Goal: Task Accomplishment & Management: Manage account settings

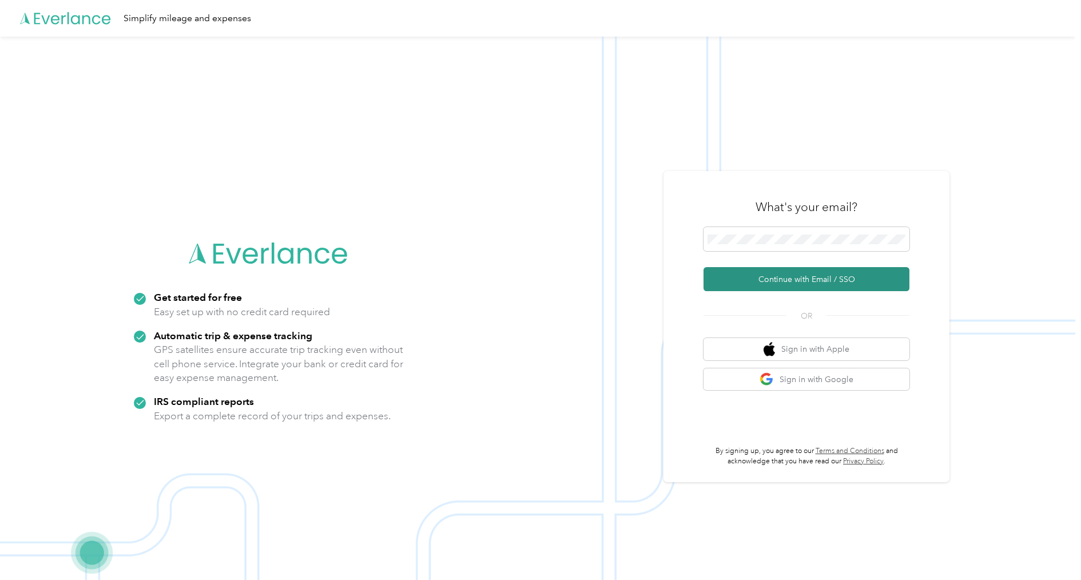
click at [795, 272] on button "Continue with Email / SSO" at bounding box center [807, 279] width 206 height 24
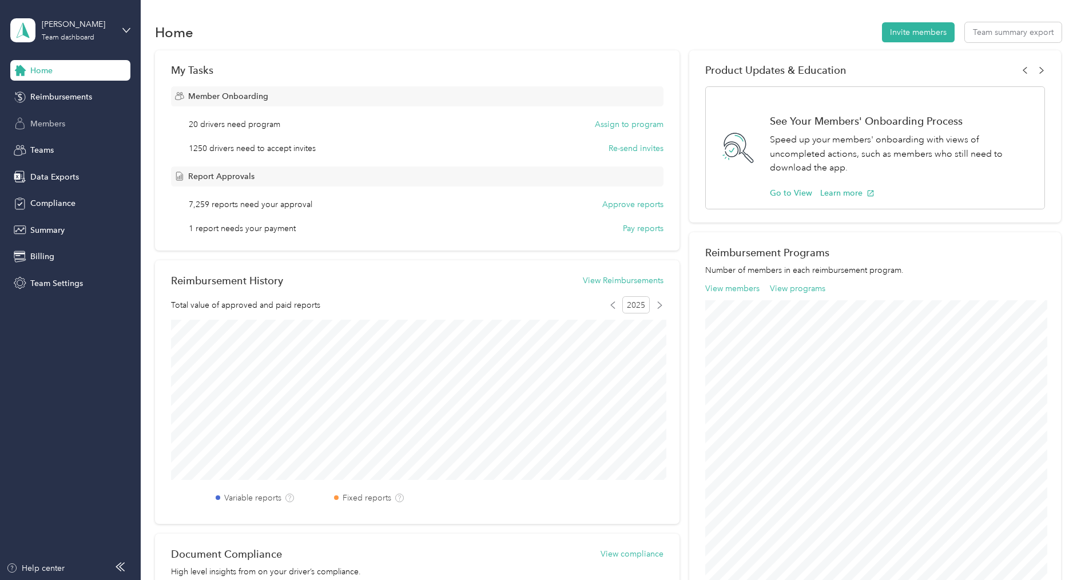
click at [62, 124] on span "Members" at bounding box center [47, 124] width 35 height 12
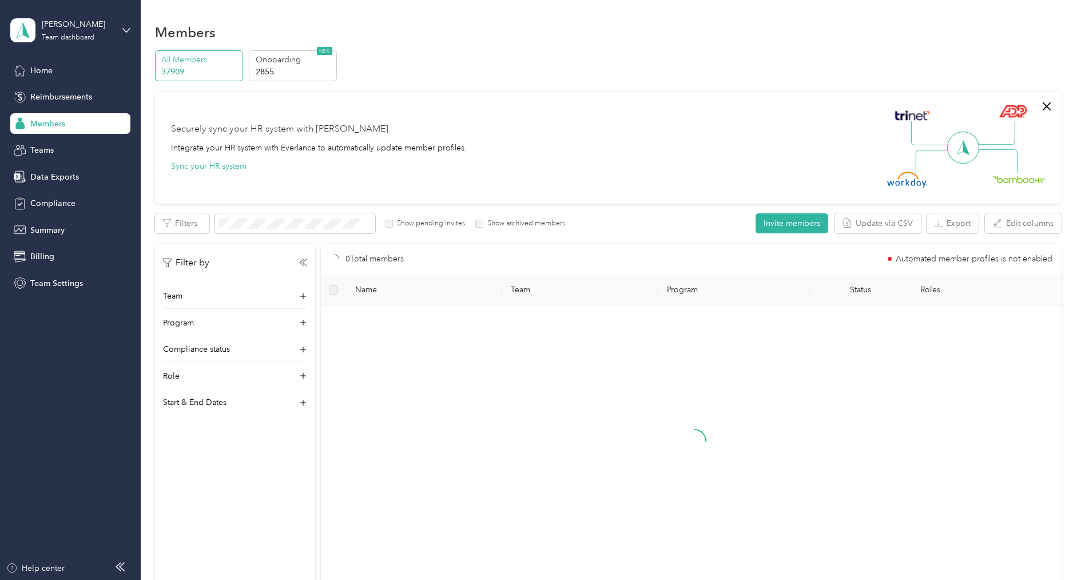
click at [399, 226] on label "Show pending invites" at bounding box center [429, 224] width 72 height 10
click at [414, 223] on label "Show pending invites" at bounding box center [429, 224] width 72 height 10
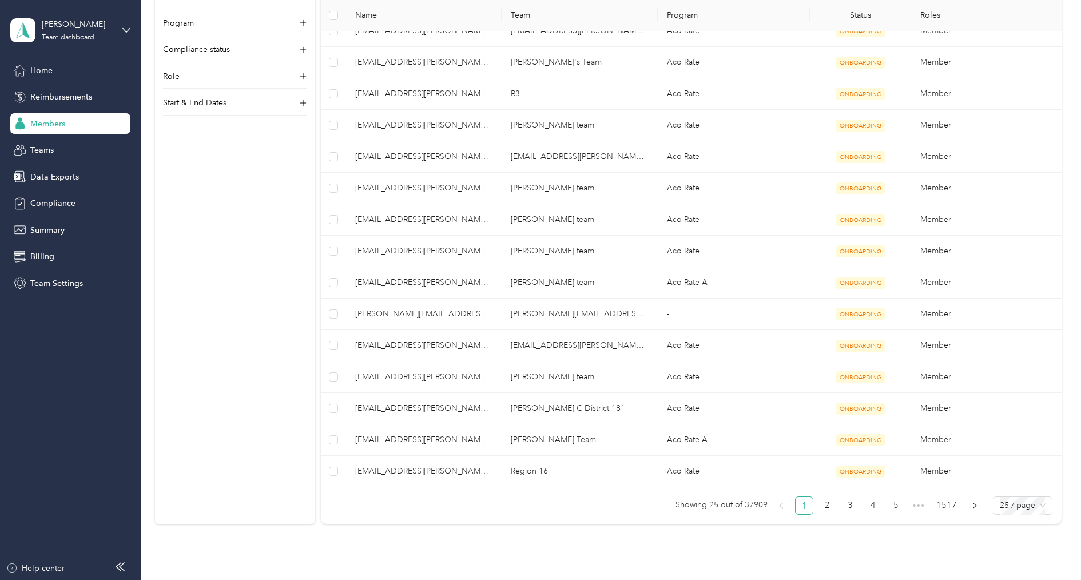
scroll to position [671, 0]
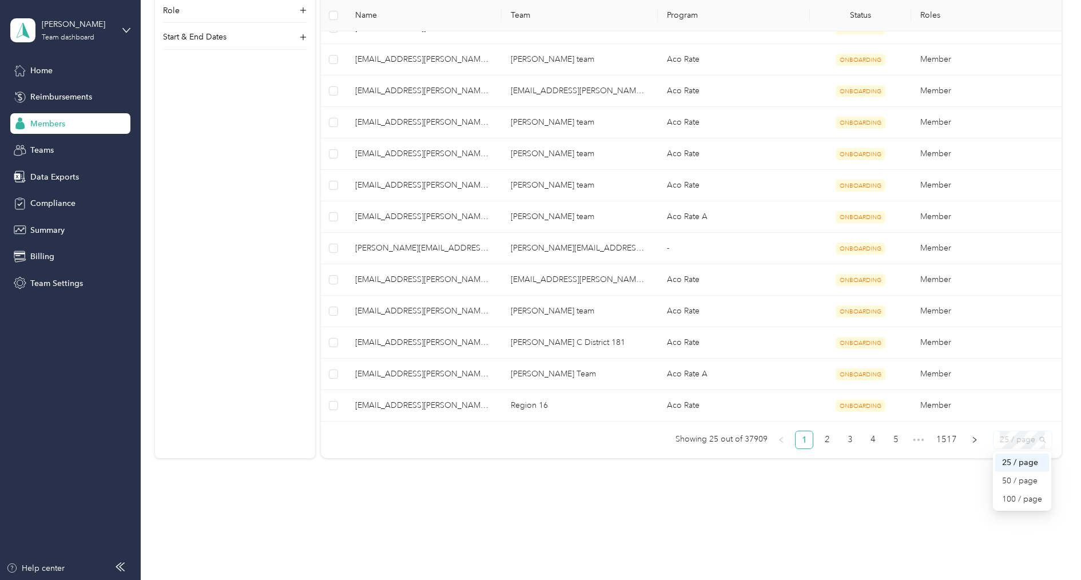
click at [1015, 432] on span "25 / page" at bounding box center [1023, 439] width 46 height 17
click at [1020, 493] on div "100 / page" at bounding box center [1022, 499] width 40 height 13
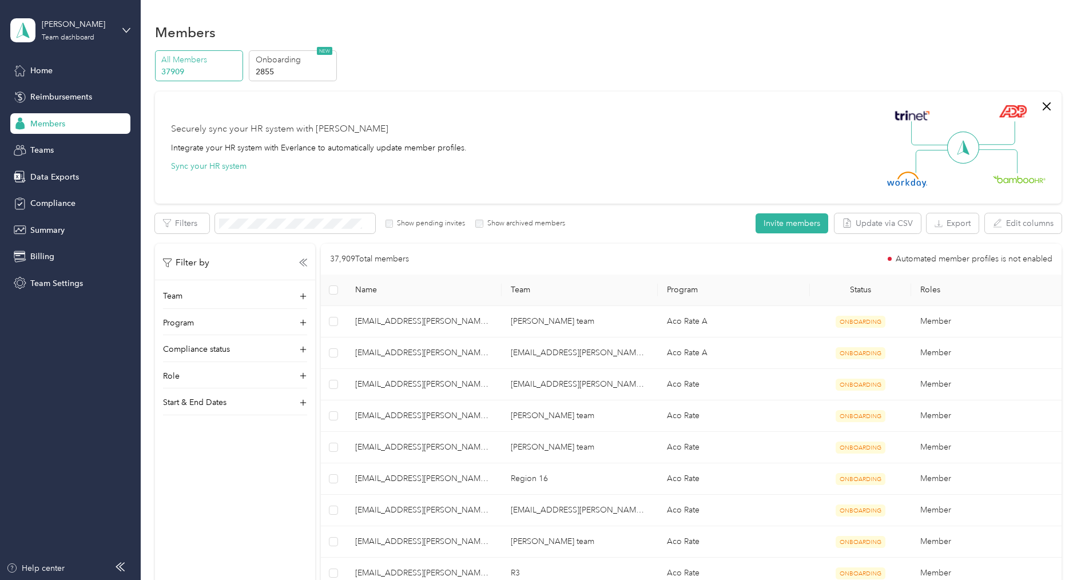
click at [420, 223] on label "Show pending invites" at bounding box center [429, 224] width 72 height 10
click at [521, 223] on label "Show archived members" at bounding box center [524, 224] width 82 height 10
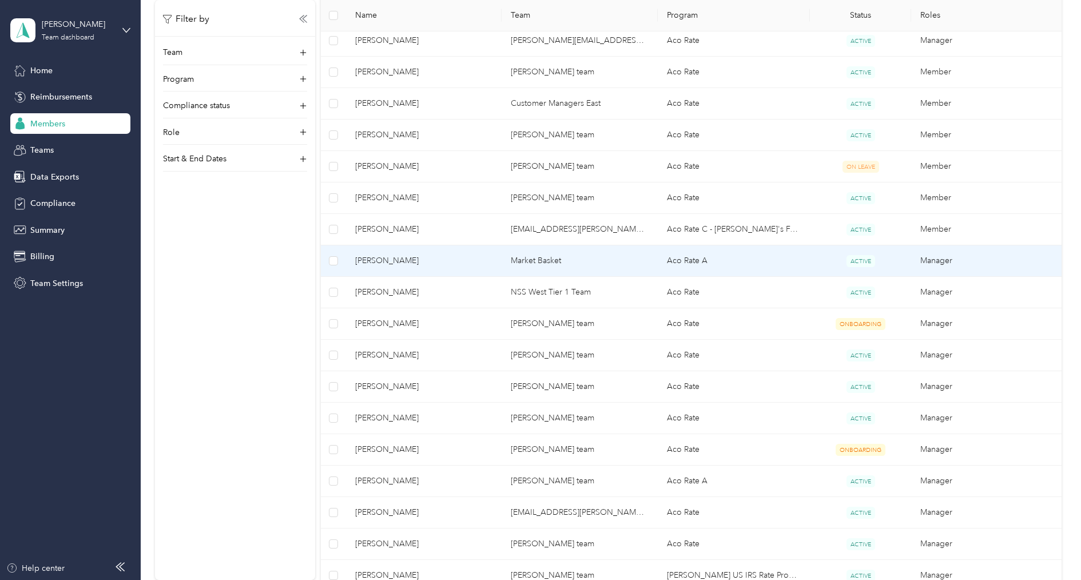
scroll to position [1468, 0]
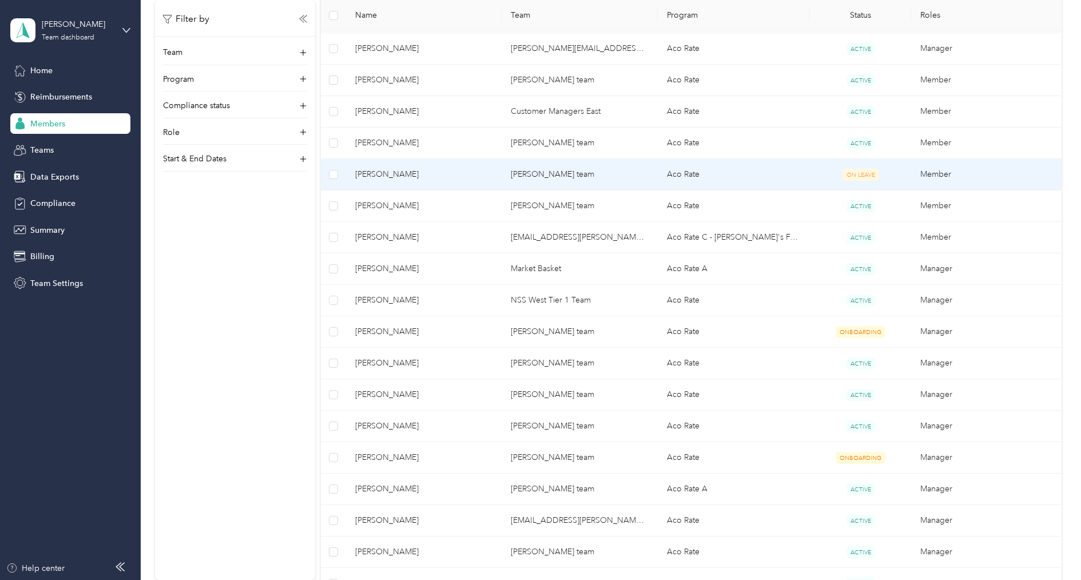
click at [528, 162] on td "[PERSON_NAME] team" at bounding box center [580, 174] width 156 height 31
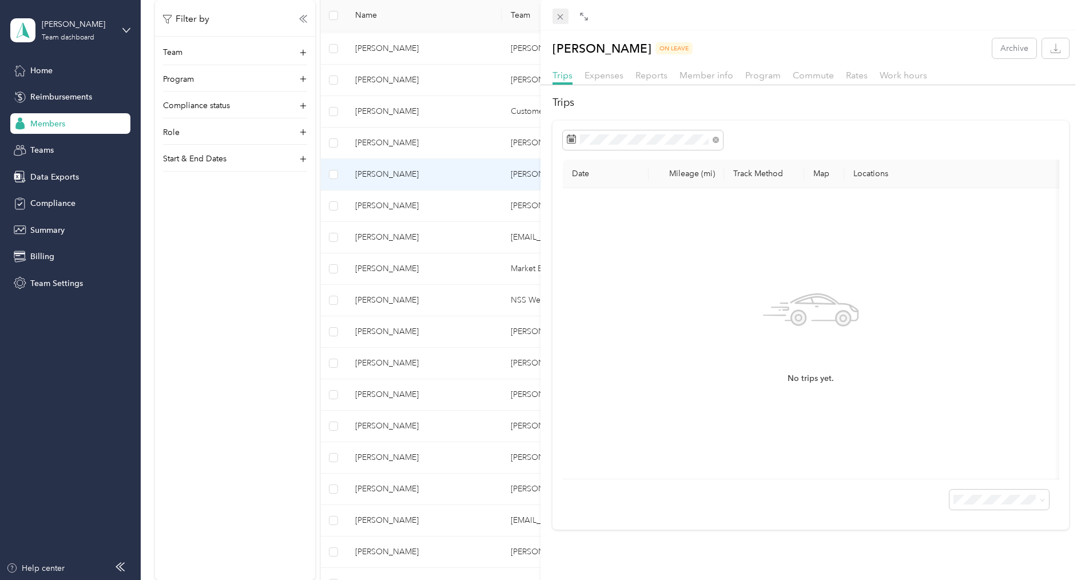
click at [560, 18] on icon at bounding box center [560, 17] width 10 height 10
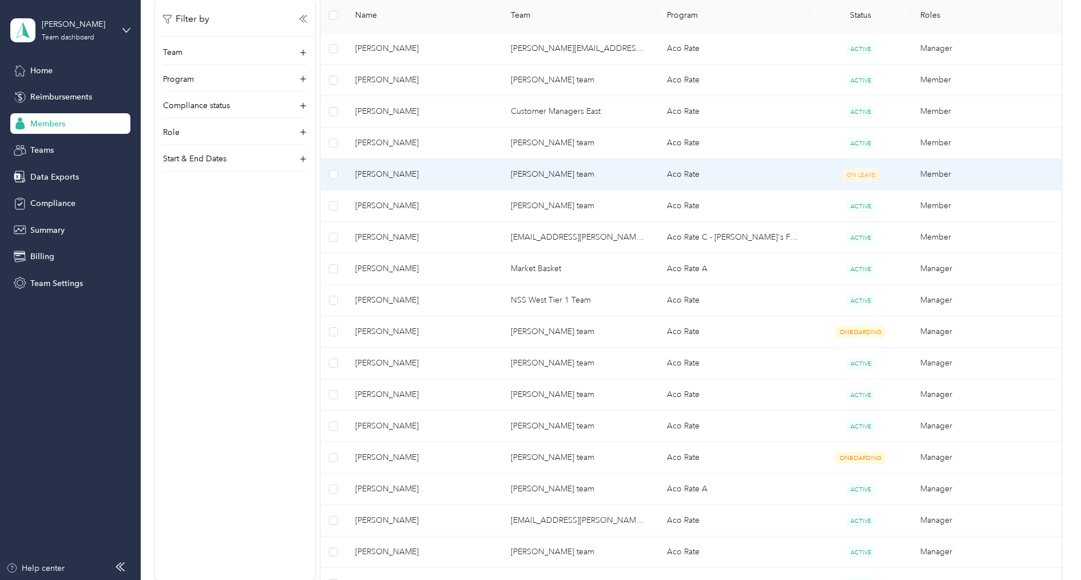
click at [560, 18] on div "[PERSON_NAME] ON LEAVE Archive Trips Expenses Reports Member info Program Commu…" at bounding box center [540, 290] width 1081 height 580
click at [727, 164] on td "Aco Rate" at bounding box center [734, 174] width 152 height 31
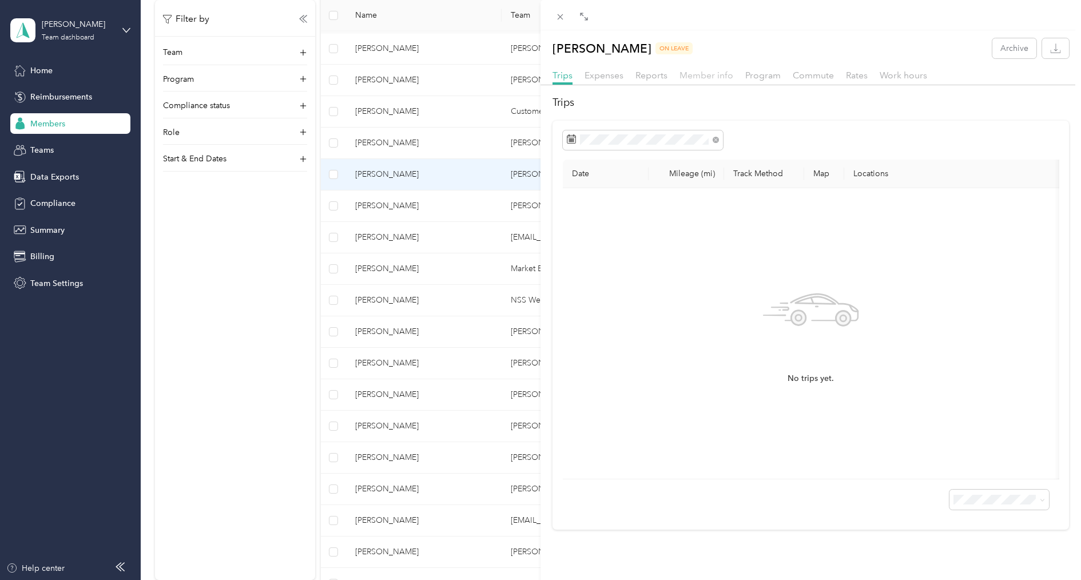
click at [717, 73] on span "Member info" at bounding box center [707, 75] width 54 height 11
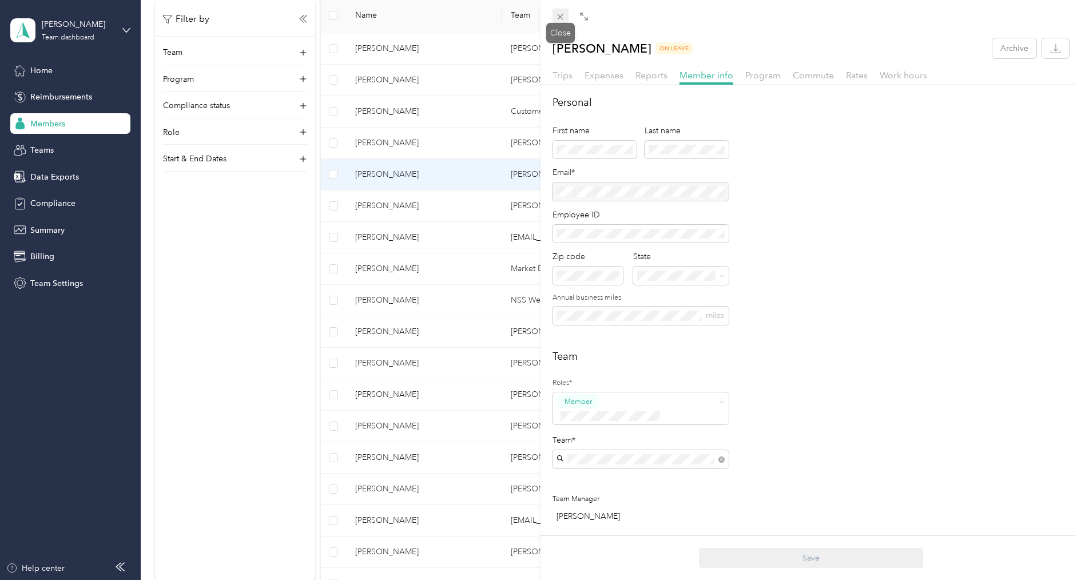
click at [561, 15] on icon at bounding box center [560, 17] width 10 height 10
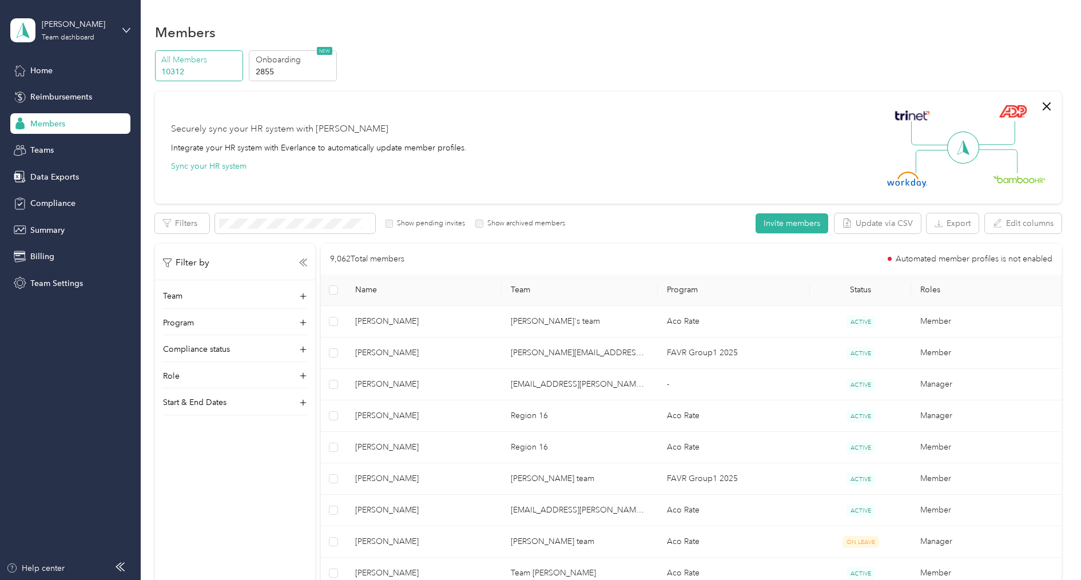
click at [494, 223] on label "Show archived members" at bounding box center [524, 224] width 82 height 10
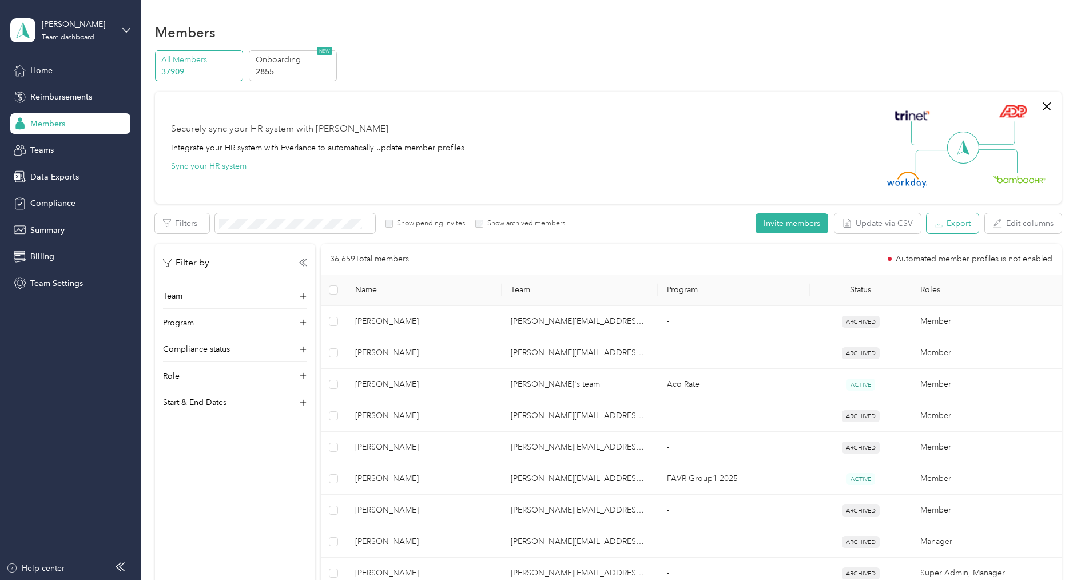
click at [951, 223] on button "Export" at bounding box center [953, 223] width 52 height 20
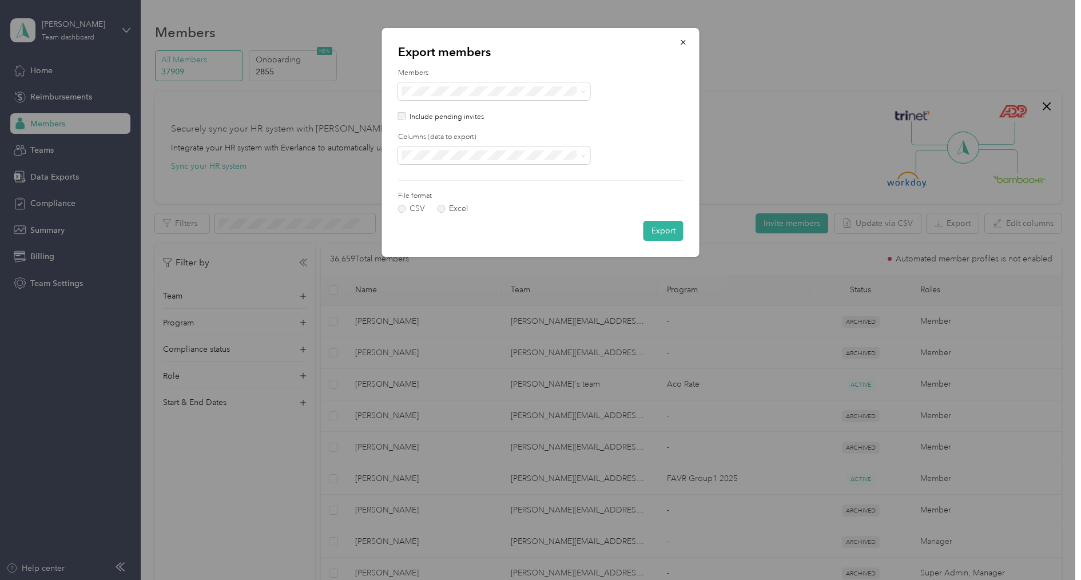
click at [587, 110] on form "Members Include pending invites Columns (data to export) File format CSV Excel …" at bounding box center [540, 154] width 285 height 173
click at [687, 38] on button "button" at bounding box center [684, 42] width 24 height 20
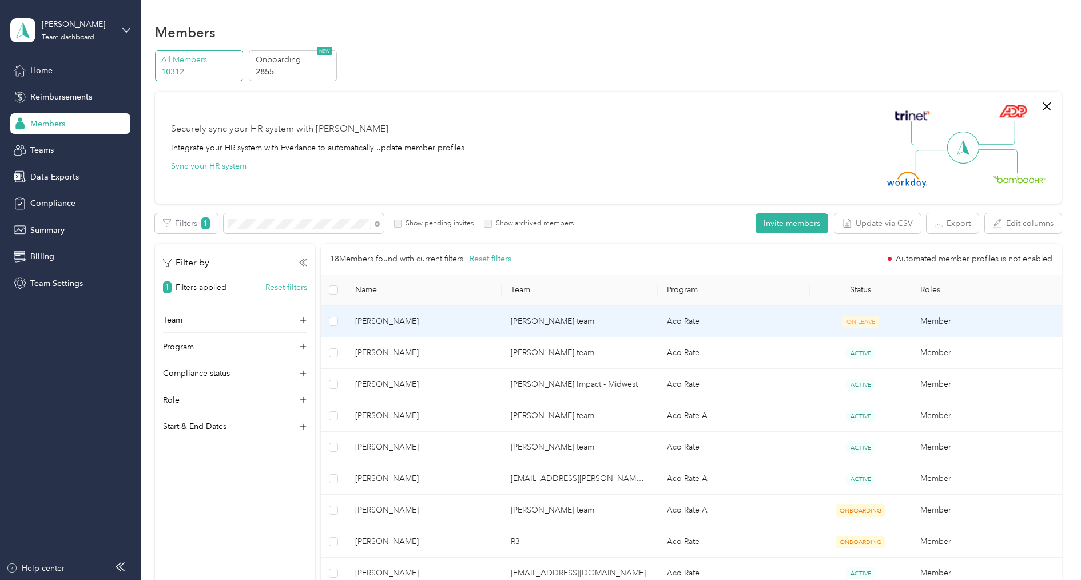
click at [450, 324] on span "[PERSON_NAME]" at bounding box center [424, 321] width 138 height 13
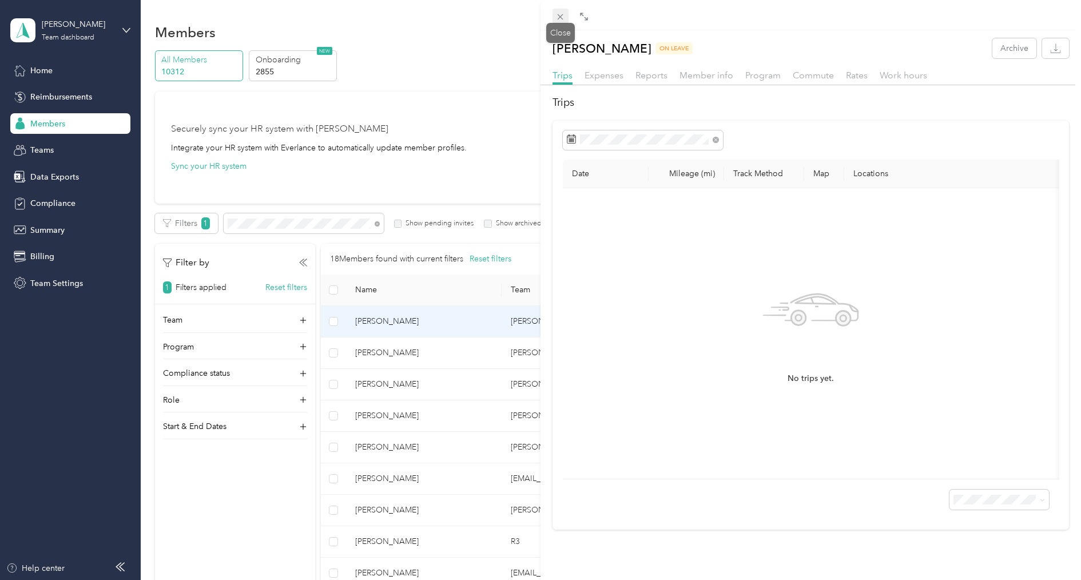
click at [560, 17] on icon at bounding box center [561, 17] width 6 height 6
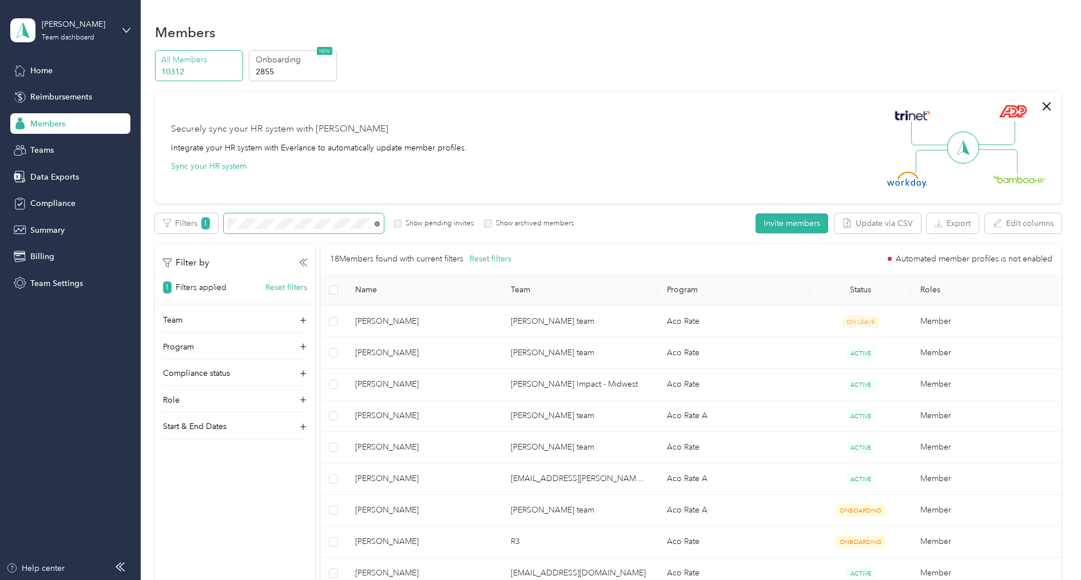
click at [378, 222] on icon at bounding box center [377, 223] width 5 height 5
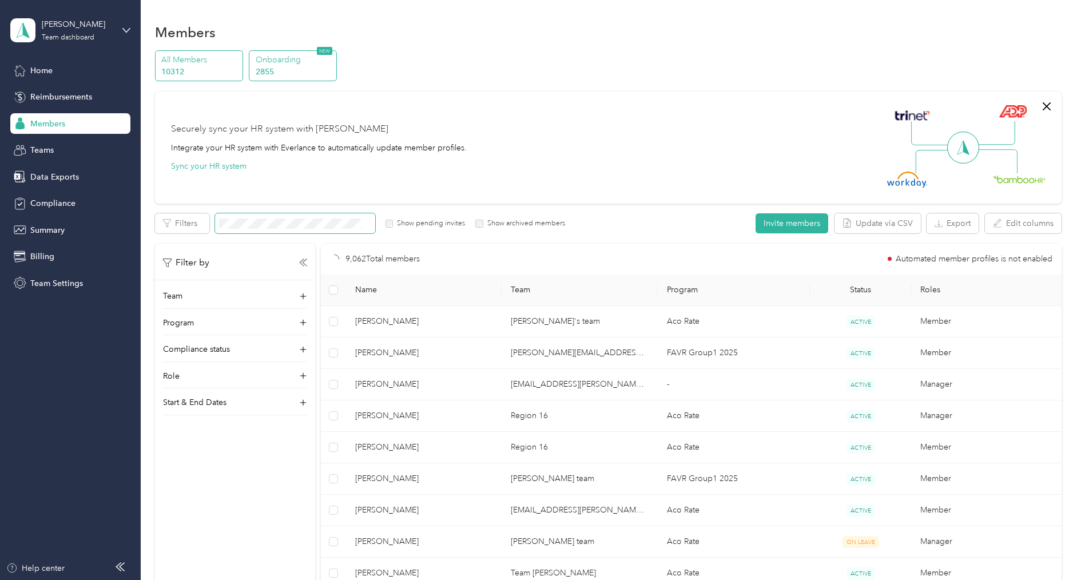
click at [280, 61] on p "Onboarding" at bounding box center [295, 60] width 78 height 12
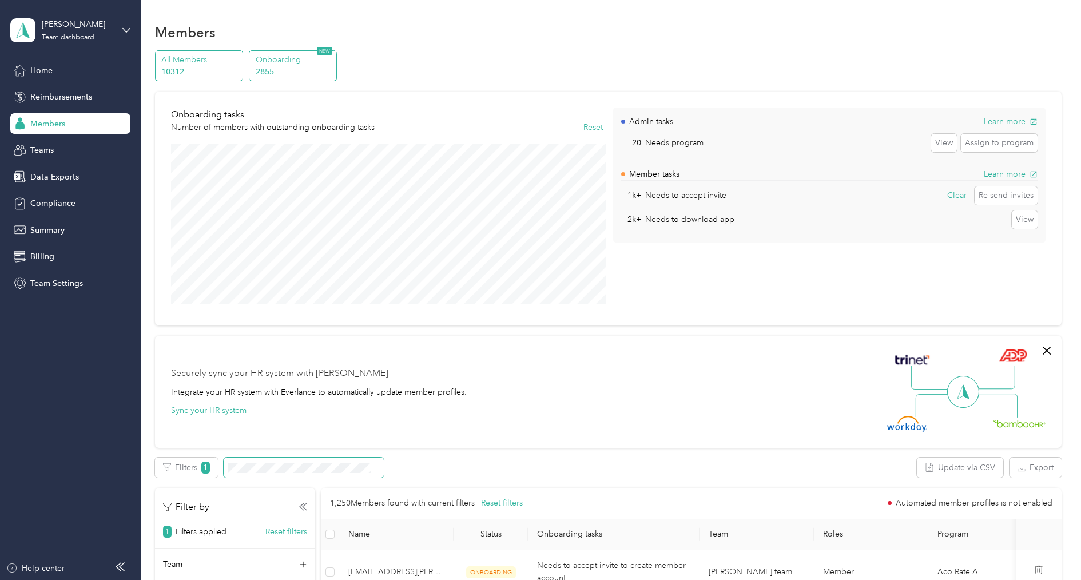
click at [221, 74] on p "10312" at bounding box center [200, 72] width 78 height 12
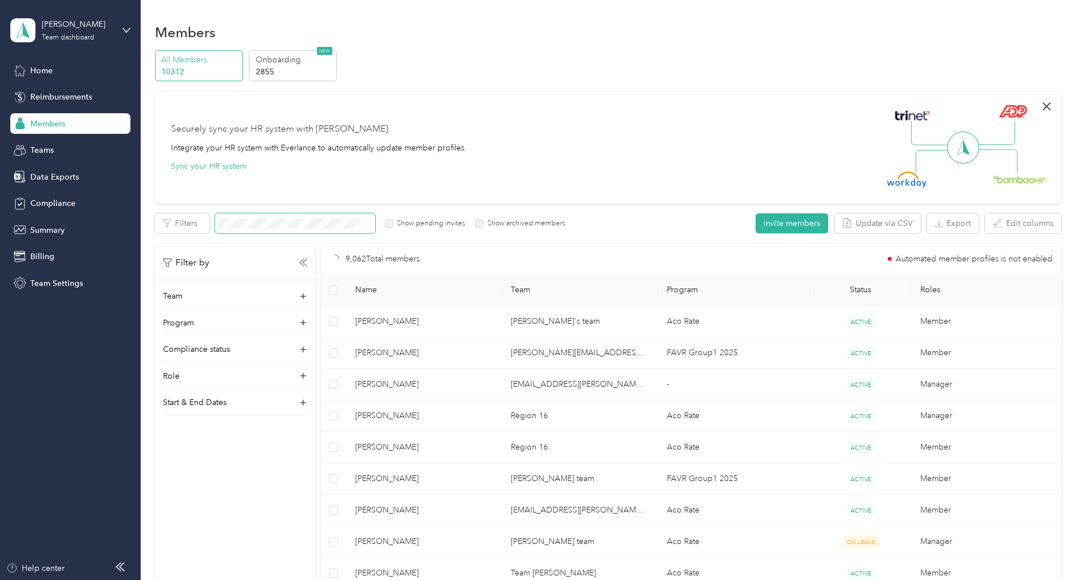
click at [1054, 103] on icon "button" at bounding box center [1047, 107] width 14 height 14
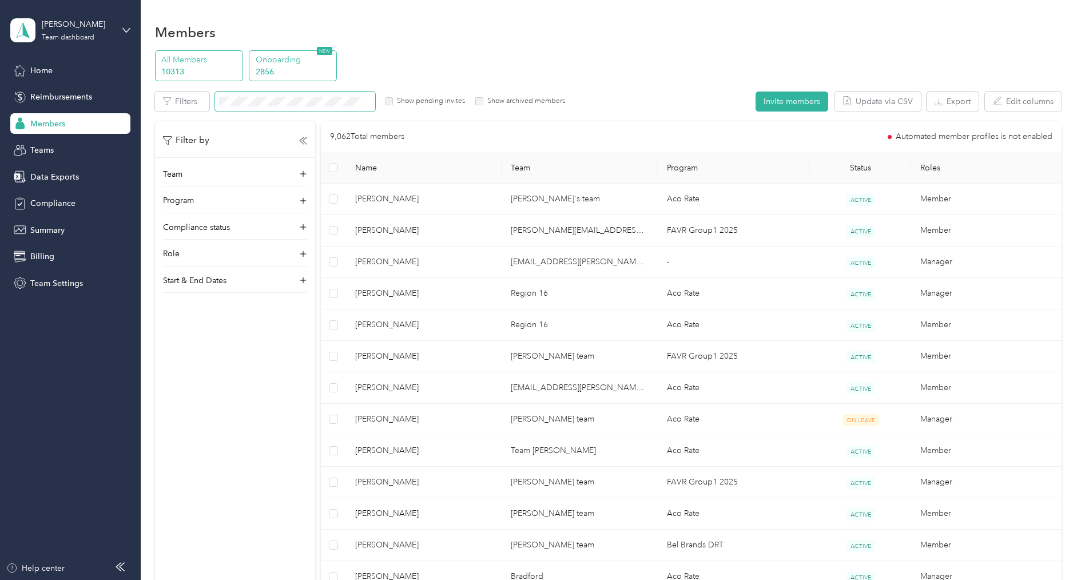
click at [311, 66] on p "2856" at bounding box center [295, 72] width 78 height 12
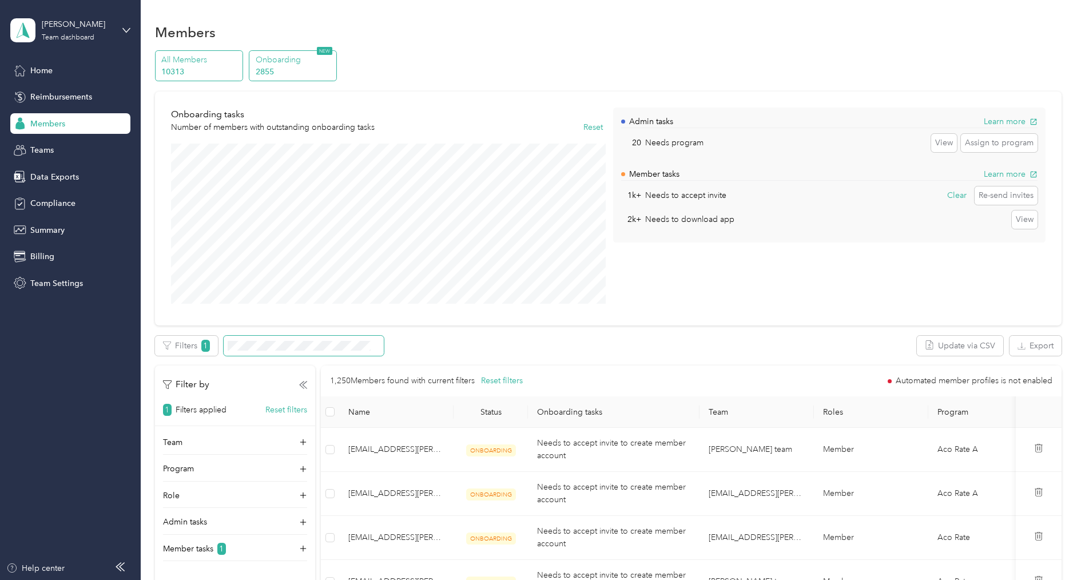
click at [220, 72] on p "10313" at bounding box center [200, 72] width 78 height 12
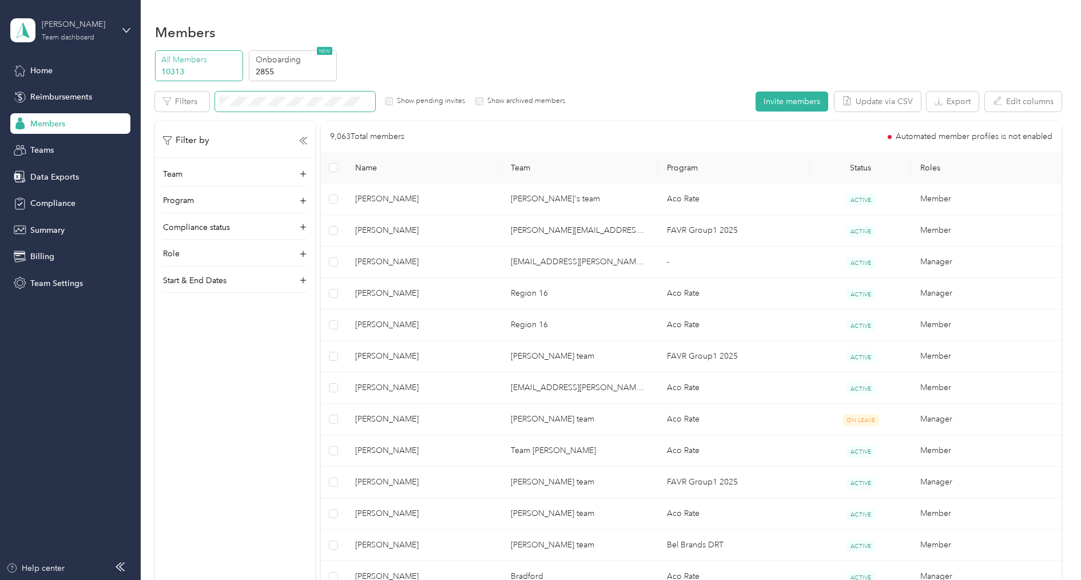
click at [64, 35] on div "Team dashboard" at bounding box center [68, 37] width 53 height 7
click at [65, 137] on div "Log out" at bounding box center [162, 146] width 289 height 20
